Goal: Transaction & Acquisition: Purchase product/service

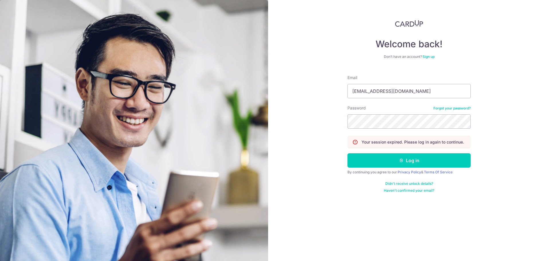
type input "neutronjet@gmail.com"
click at [347, 153] on button "Log in" at bounding box center [408, 160] width 123 height 14
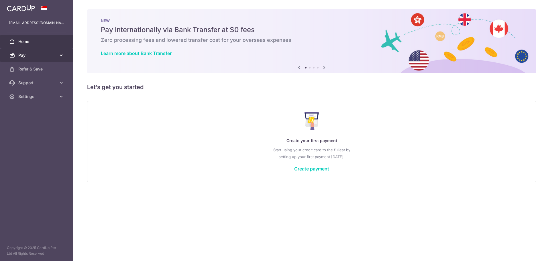
click at [58, 57] on link "Pay" at bounding box center [36, 55] width 73 height 14
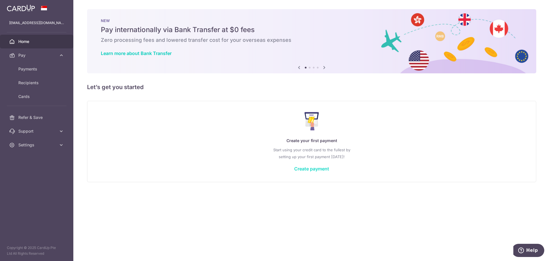
click at [312, 168] on link "Create payment" at bounding box center [311, 169] width 35 height 6
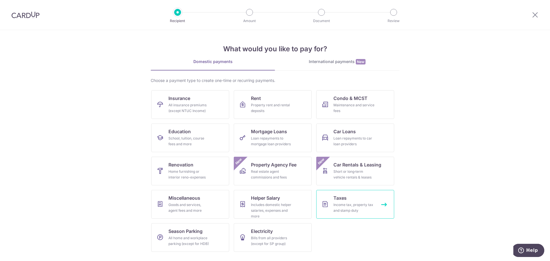
click at [353, 197] on link "Taxes Income tax, property tax and stamp duty" at bounding box center [355, 204] width 78 height 29
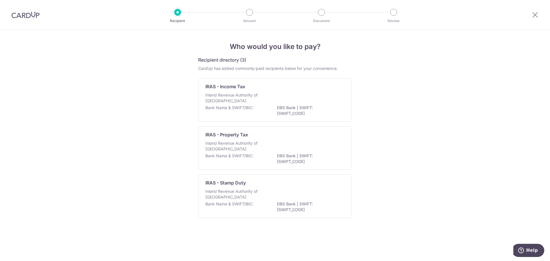
click at [251, 92] on div "IRAS - Income Tax Inland Revenue Authority of [GEOGRAPHIC_DATA] Bank Name & SWI…" at bounding box center [275, 100] width 154 height 44
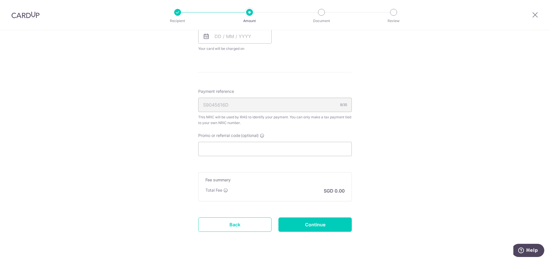
scroll to position [301, 0]
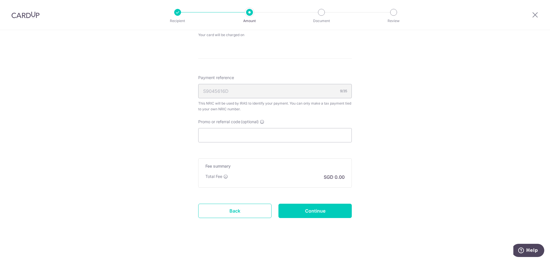
click at [257, 91] on div "S9045616D 9/35" at bounding box center [275, 91] width 154 height 14
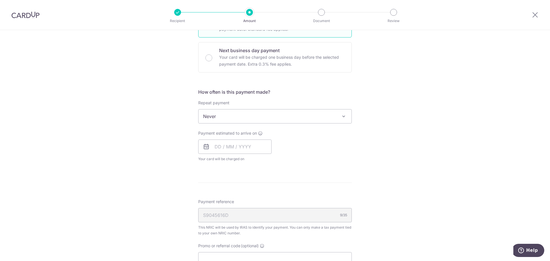
click at [254, 118] on span "Never" at bounding box center [274, 116] width 153 height 14
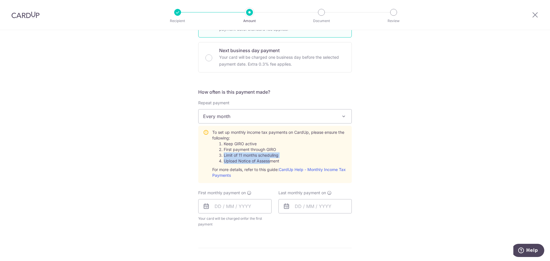
drag, startPoint x: 223, startPoint y: 154, endPoint x: 282, endPoint y: 163, distance: 59.6
click at [280, 163] on ol "Keep GIRO active First payment through GIRO Limit of 11 months scheduling Uploa…" at bounding box center [279, 152] width 135 height 23
click at [286, 161] on li "Upload Notice of Assessment" at bounding box center [285, 161] width 123 height 6
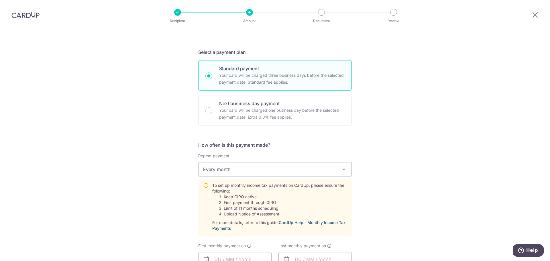
scroll to position [248, 0]
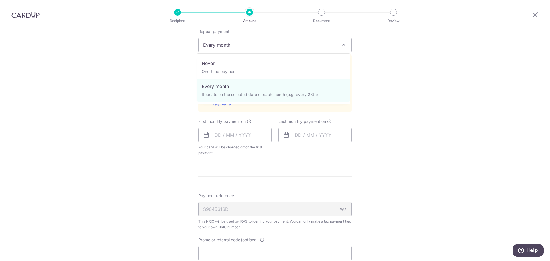
click at [261, 45] on span "Every month" at bounding box center [274, 45] width 153 height 14
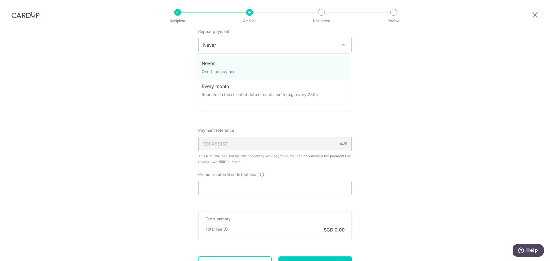
click at [263, 43] on span "Never" at bounding box center [274, 45] width 153 height 14
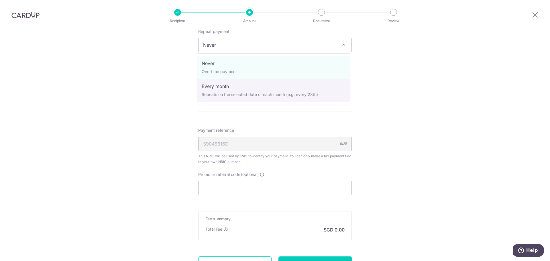
select select "3"
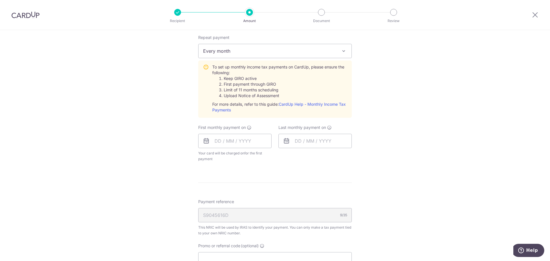
scroll to position [0, 0]
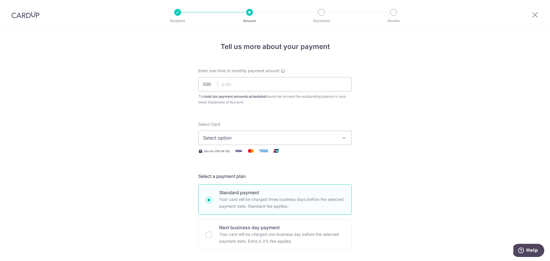
click at [278, 139] on span "Select option" at bounding box center [269, 137] width 133 height 7
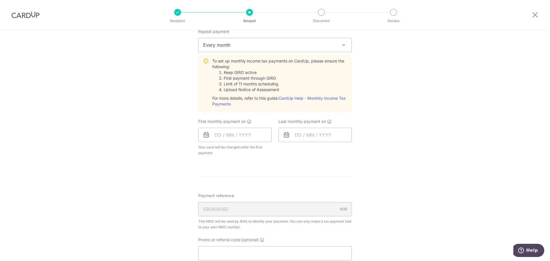
scroll to position [366, 0]
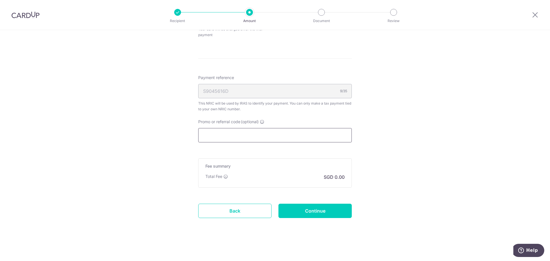
click at [270, 136] on input "Promo or referral code (optional)" at bounding box center [275, 135] width 154 height 14
click at [241, 131] on input "Promo or referral code (optional)" at bounding box center [275, 135] width 154 height 14
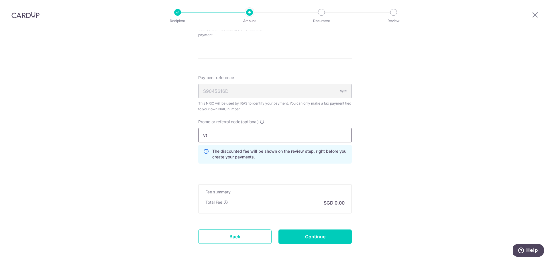
type input "v"
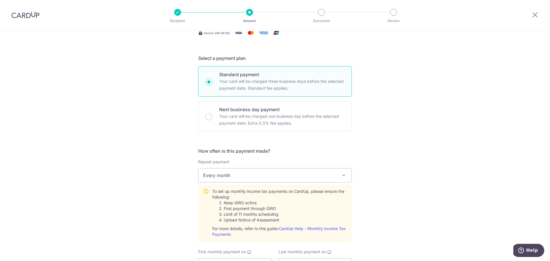
scroll to position [0, 0]
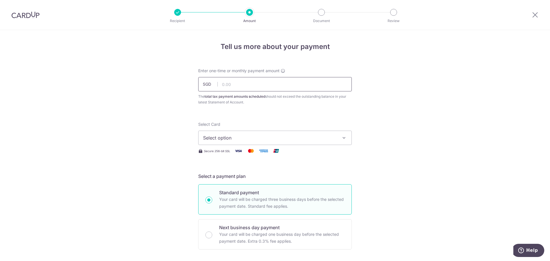
type input "VTAX25R"
click at [221, 88] on input "text" at bounding box center [275, 84] width 154 height 14
click at [258, 89] on input "text" at bounding box center [275, 84] width 154 height 14
type input "272.42"
click at [254, 136] on span "Select option" at bounding box center [269, 137] width 133 height 7
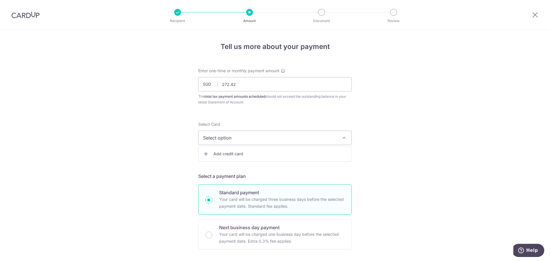
click at [243, 155] on span "Add credit card" at bounding box center [279, 154] width 133 height 6
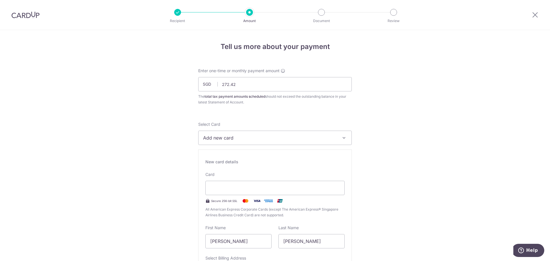
scroll to position [124, 0]
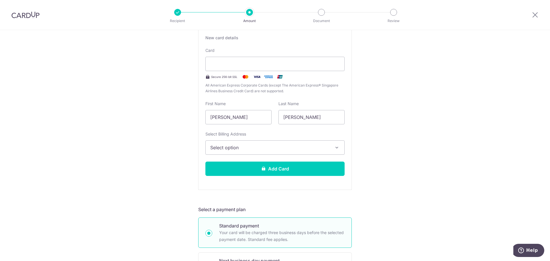
click at [312, 151] on button "Select option" at bounding box center [274, 147] width 139 height 14
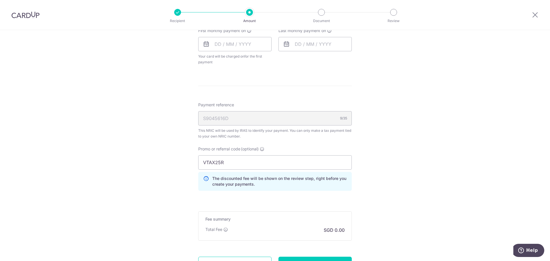
scroll to position [372, 0]
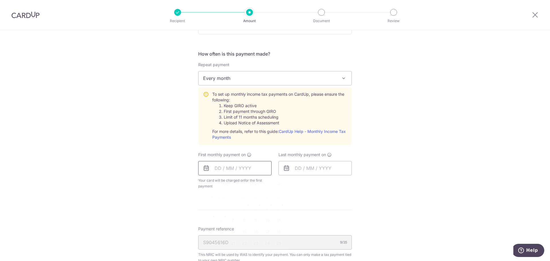
click at [233, 168] on input "text" at bounding box center [234, 168] width 73 height 14
click at [220, 221] on table "Sun Mon Tue Wed Thu Fri Sat 1 2 3 4 5 6 7 8 9 10 11 12 13 14 15 16 17 18 19 20 …" at bounding box center [244, 226] width 80 height 69
click at [230, 219] on link "7" at bounding box center [232, 220] width 9 height 9
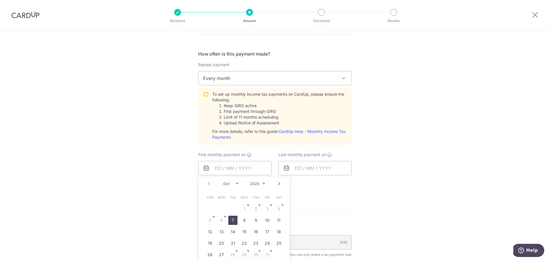
type input "[DATE]"
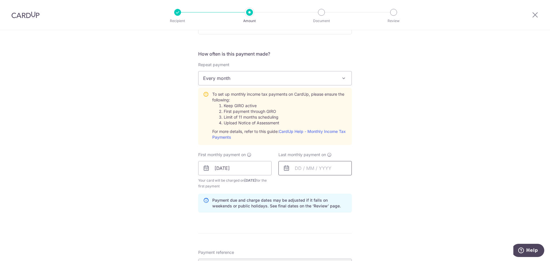
click at [310, 168] on input "text" at bounding box center [314, 168] width 73 height 14
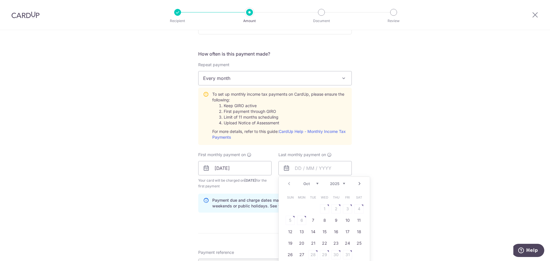
click at [316, 184] on select "Oct Nov Dec" at bounding box center [310, 183] width 15 height 5
click at [341, 182] on select "2025 2026" at bounding box center [337, 183] width 15 height 5
click at [316, 184] on select "Jan Feb Mar Apr May Jun [DATE] Aug Sep Oct Nov" at bounding box center [310, 183] width 15 height 5
click at [312, 220] on table "Sun Mon Tue Wed Thu Fri Sat 1 2 3 4 5 6 7 8 9 10 11 12 13 14 15 16 17 18 19 20 …" at bounding box center [324, 226] width 80 height 69
click at [315, 183] on select "Jan Feb Mar Apr May Jun [DATE] Aug Sep Oct Nov" at bounding box center [310, 183] width 15 height 5
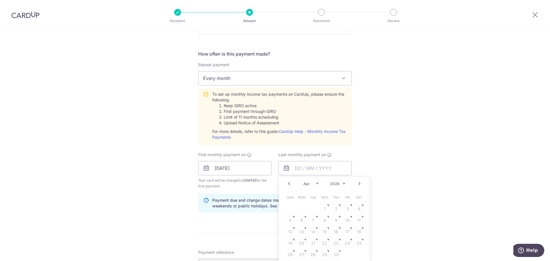
click at [337, 183] on select "2025 2026" at bounding box center [337, 183] width 15 height 5
click at [297, 253] on link "27" at bounding box center [301, 254] width 9 height 9
type input "[DATE]"
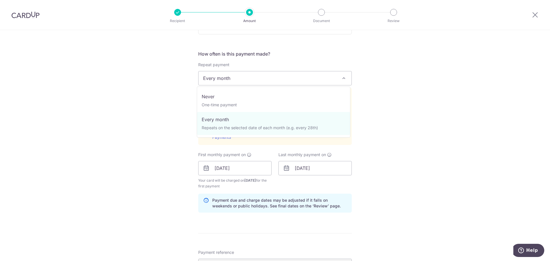
click at [317, 81] on span "Every month" at bounding box center [274, 78] width 153 height 14
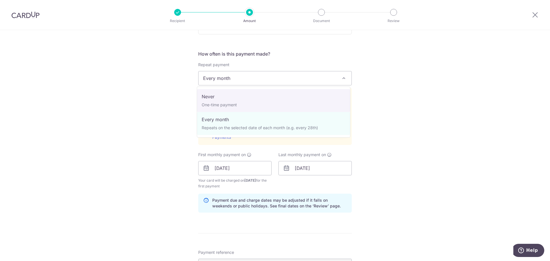
select select "1"
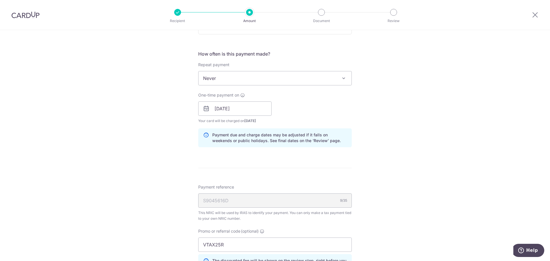
scroll to position [496, 0]
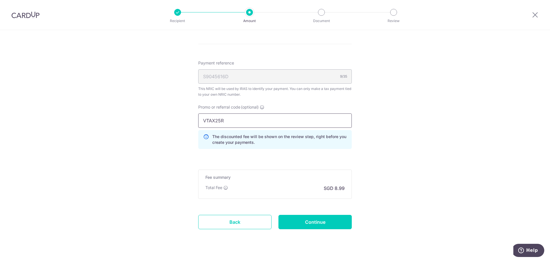
click at [264, 121] on input "VTAX25R" at bounding box center [275, 120] width 154 height 14
type input "VTAX25O"
